Goal: Task Accomplishment & Management: Manage account settings

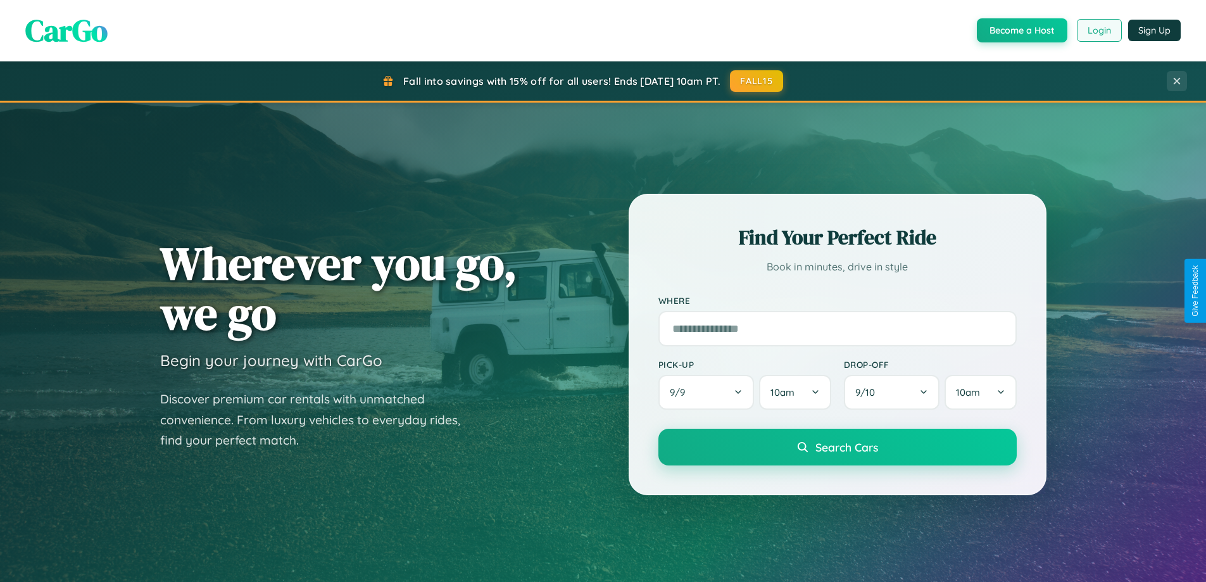
click at [1098, 30] on button "Login" at bounding box center [1099, 30] width 45 height 23
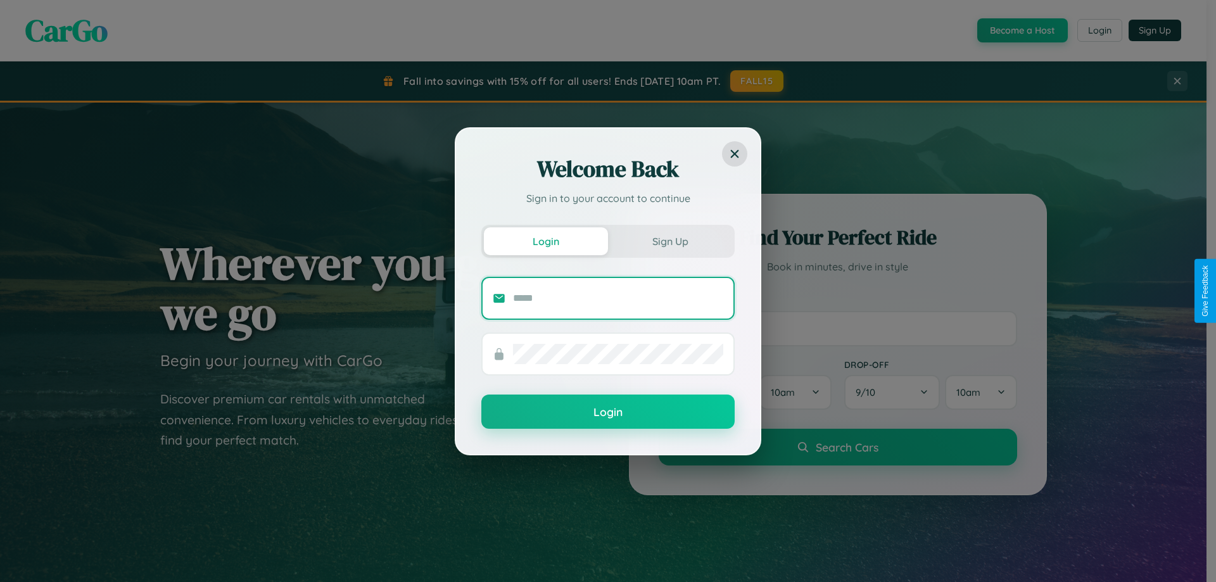
click at [618, 298] on input "text" at bounding box center [618, 298] width 210 height 20
type input "**********"
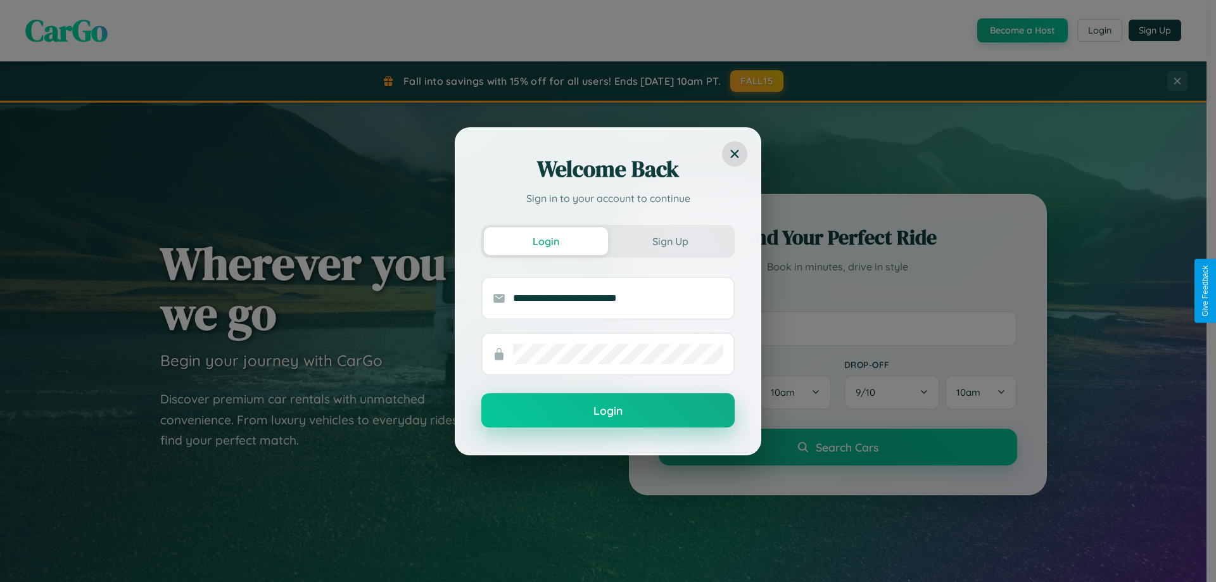
click at [608, 411] on button "Login" at bounding box center [607, 410] width 253 height 34
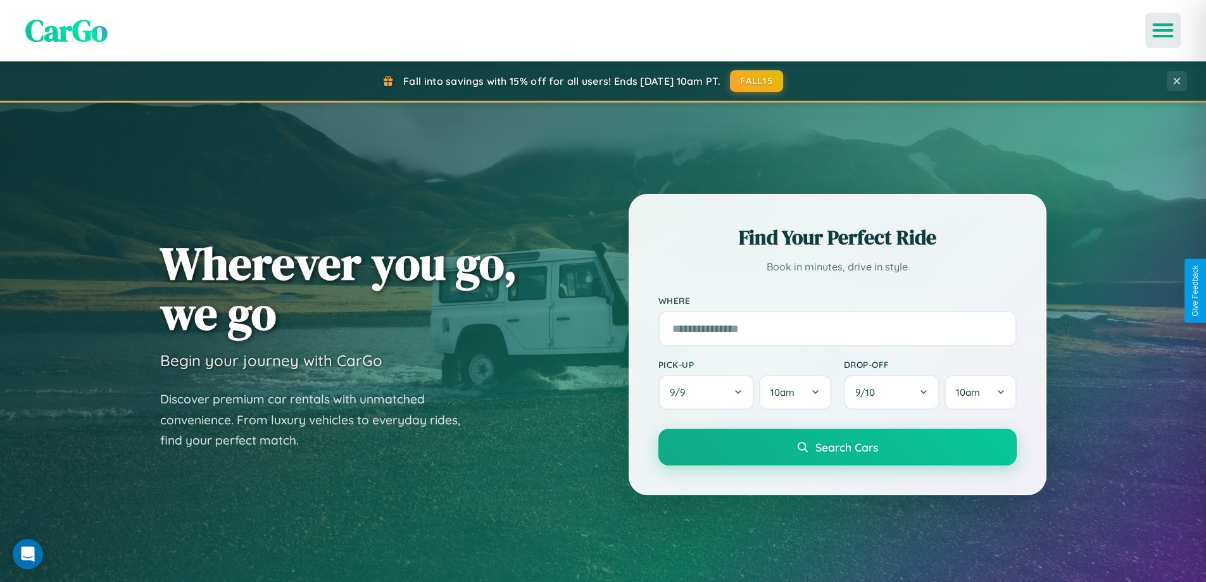
click at [1163, 30] on icon "Open menu" at bounding box center [1163, 30] width 18 height 11
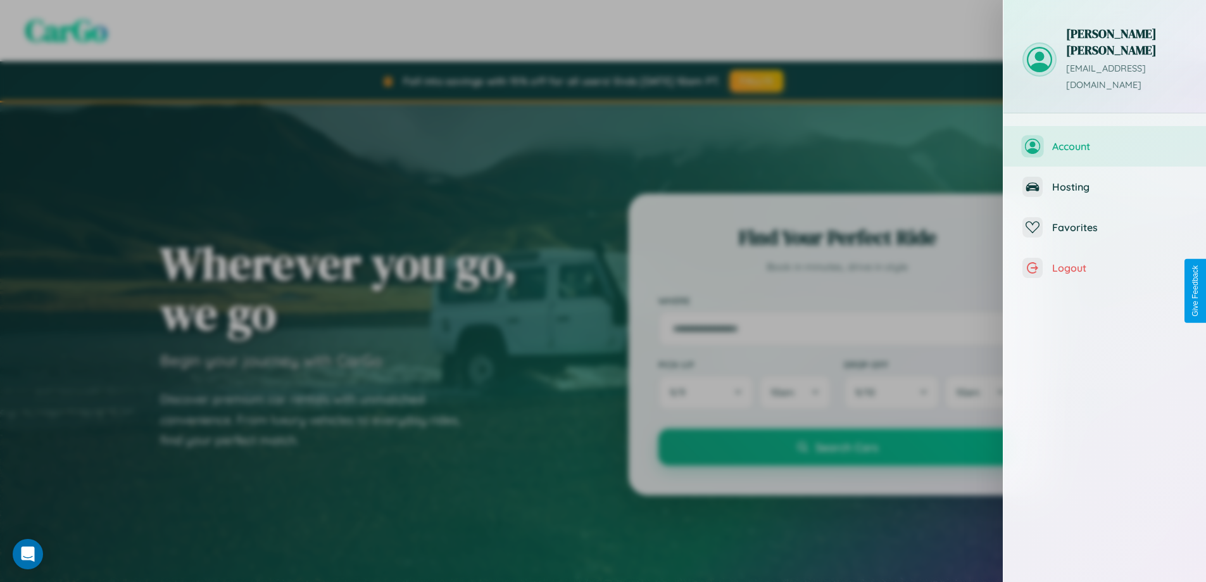
click at [1105, 140] on span "Account" at bounding box center [1119, 146] width 135 height 13
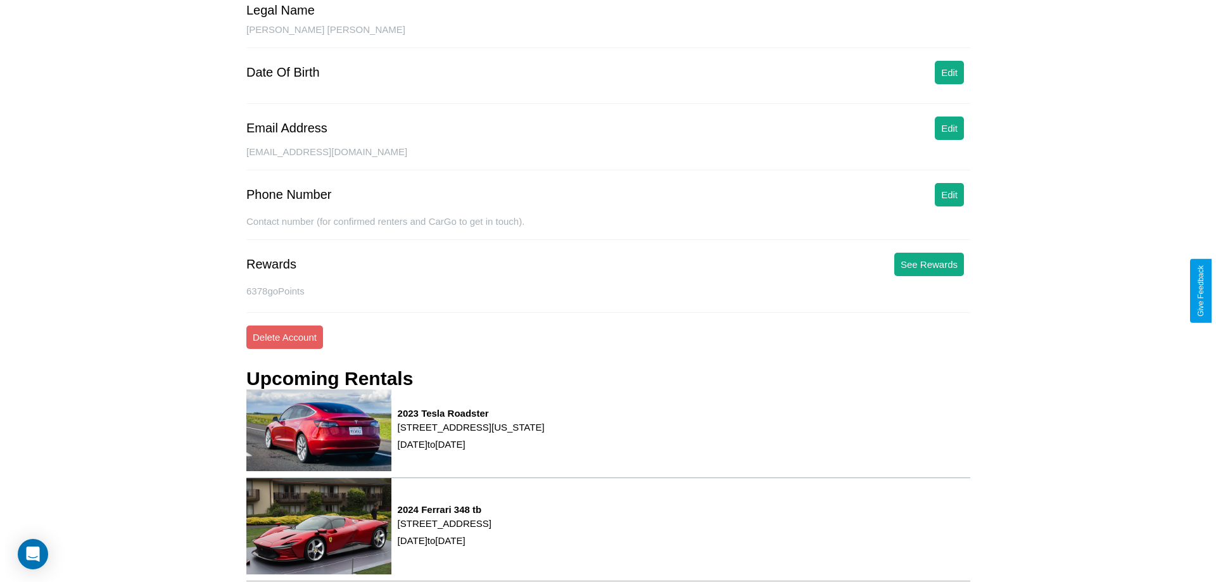
scroll to position [161, 0]
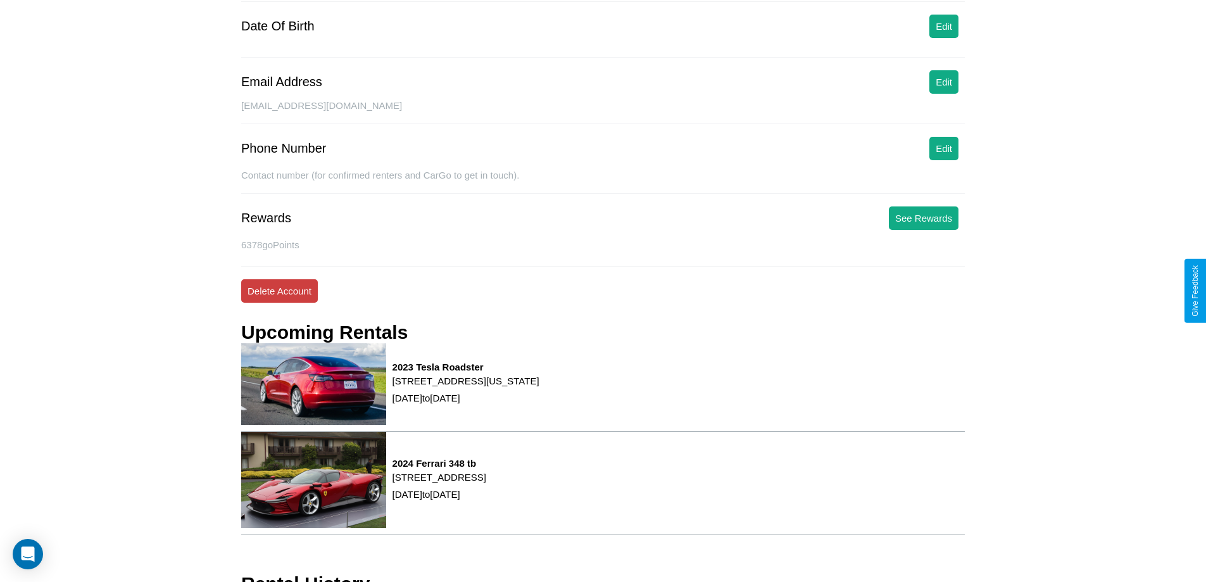
click at [279, 291] on button "Delete Account" at bounding box center [279, 290] width 77 height 23
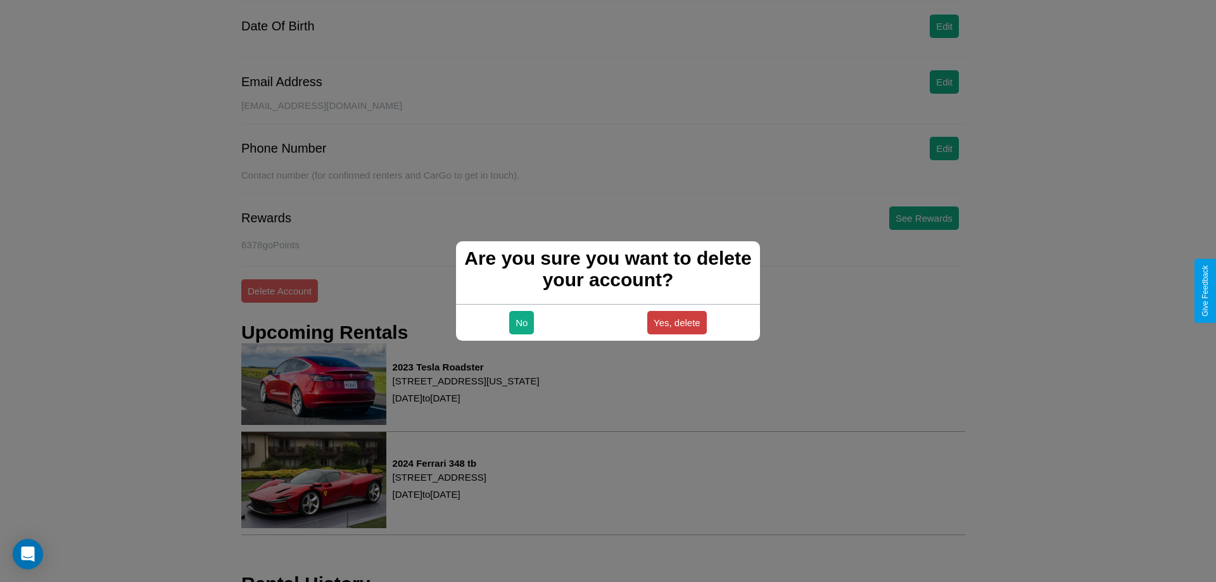
click at [676, 322] on button "Yes, delete" at bounding box center [677, 322] width 60 height 23
